Goal: Transaction & Acquisition: Purchase product/service

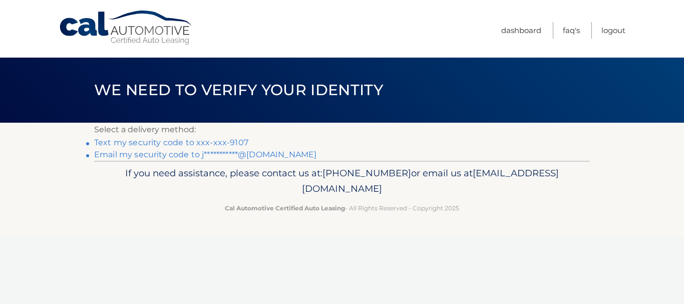
click at [179, 154] on link "**********" at bounding box center [205, 155] width 222 height 10
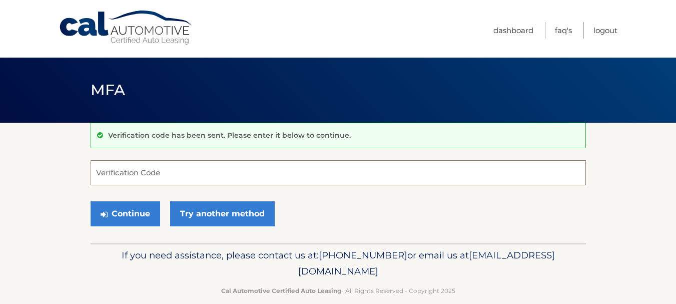
paste input "035225"
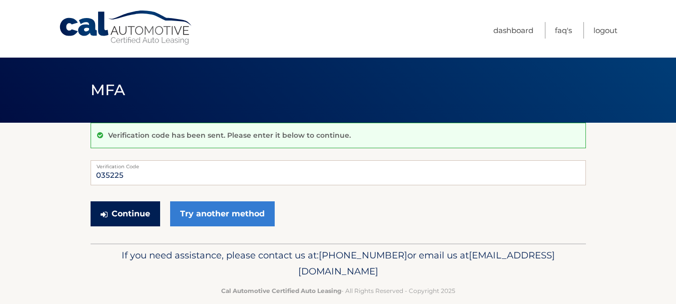
click at [149, 214] on button "Continue" at bounding box center [126, 213] width 70 height 25
click at [143, 211] on button "Continue" at bounding box center [126, 213] width 70 height 25
type input "035225"
click at [147, 211] on button "Continue" at bounding box center [126, 213] width 70 height 25
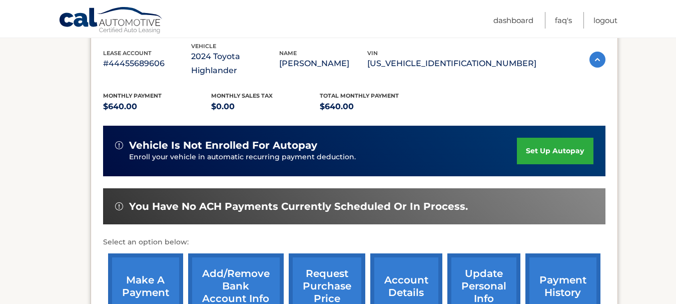
scroll to position [250, 0]
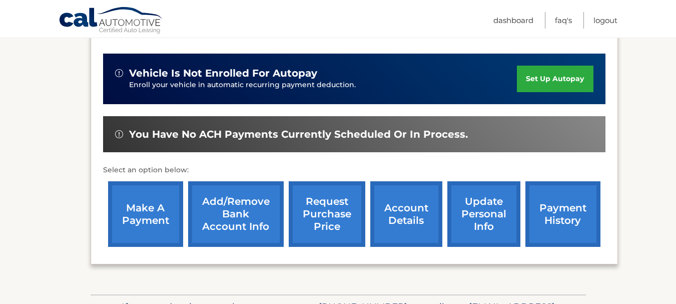
click at [131, 201] on link "make a payment" at bounding box center [145, 214] width 75 height 66
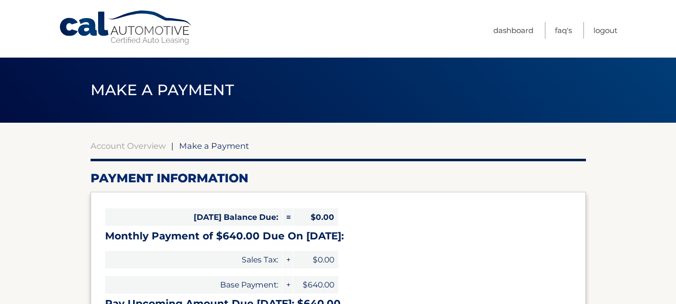
select select "ODhlNDJiMjItNzY1NS00OTYzLThhYzItNTQ0YzExNGUxODMy"
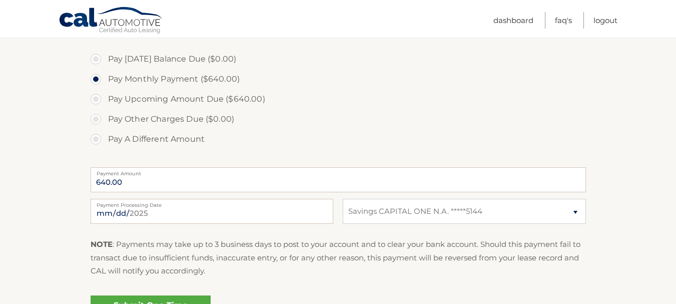
scroll to position [300, 0]
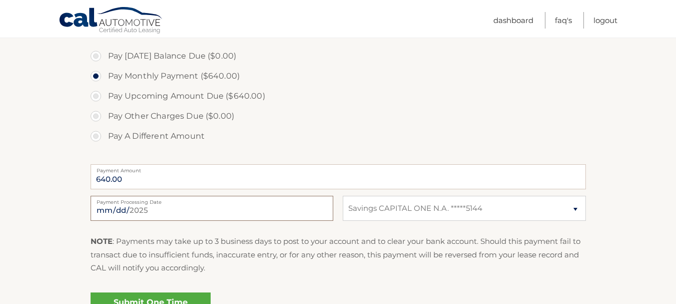
click at [174, 210] on input "[DATE]" at bounding box center [212, 208] width 243 height 25
type input "[DATE]"
click at [577, 212] on select "Select Bank Account Savings CAPITAL ONE N.A. *****5144" at bounding box center [464, 208] width 243 height 25
click at [615, 213] on section "Account Overview | Make a Payment Payment Information [DATE] Balance Due: = $0.…" at bounding box center [338, 80] width 676 height 517
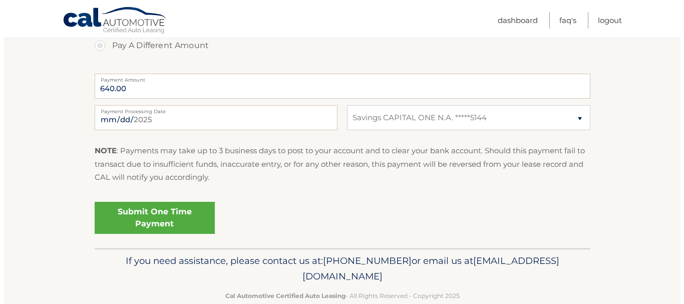
scroll to position [401, 0]
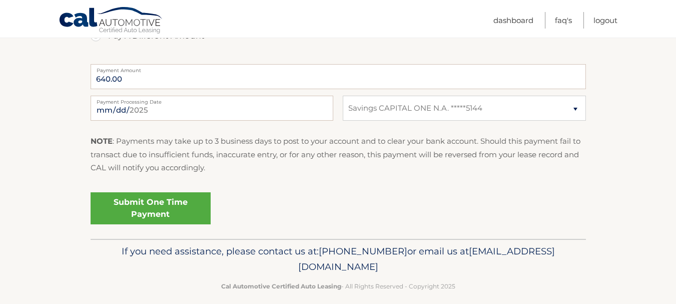
click at [169, 211] on link "Submit One Time Payment" at bounding box center [151, 208] width 120 height 32
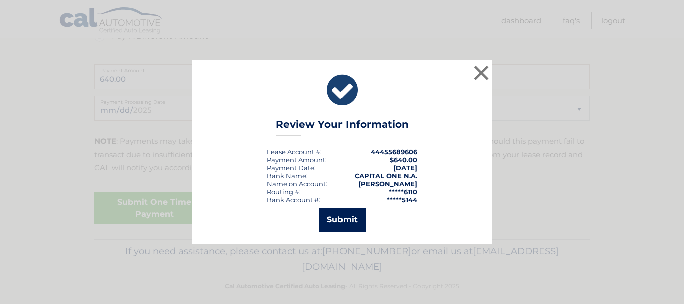
click at [353, 222] on button "Submit" at bounding box center [342, 220] width 47 height 24
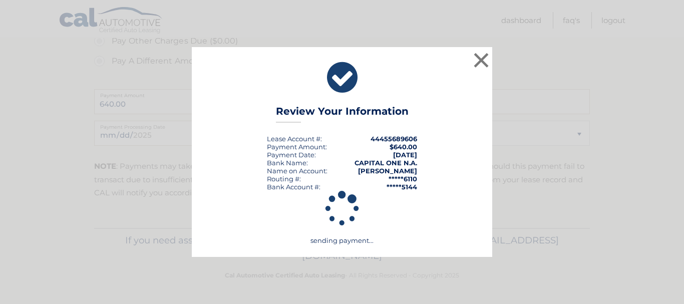
scroll to position [376, 0]
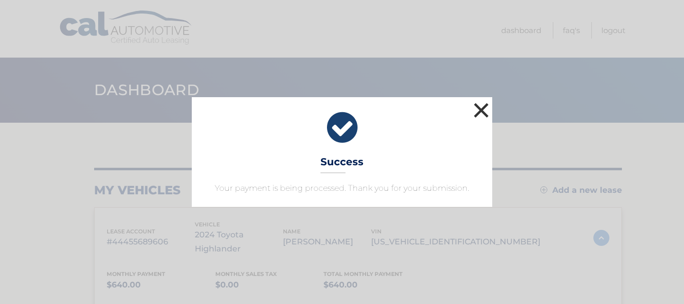
click at [485, 108] on button "×" at bounding box center [481, 110] width 20 height 20
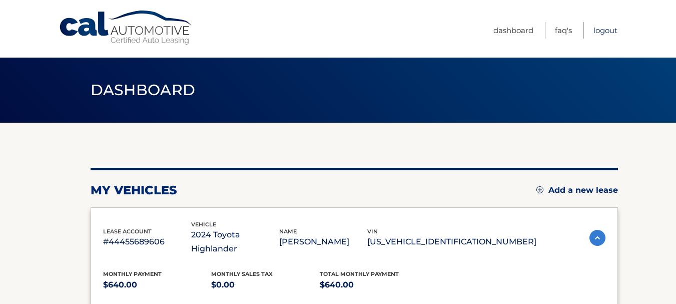
click at [600, 28] on link "Logout" at bounding box center [606, 30] width 24 height 17
